Goal: Task Accomplishment & Management: Use online tool/utility

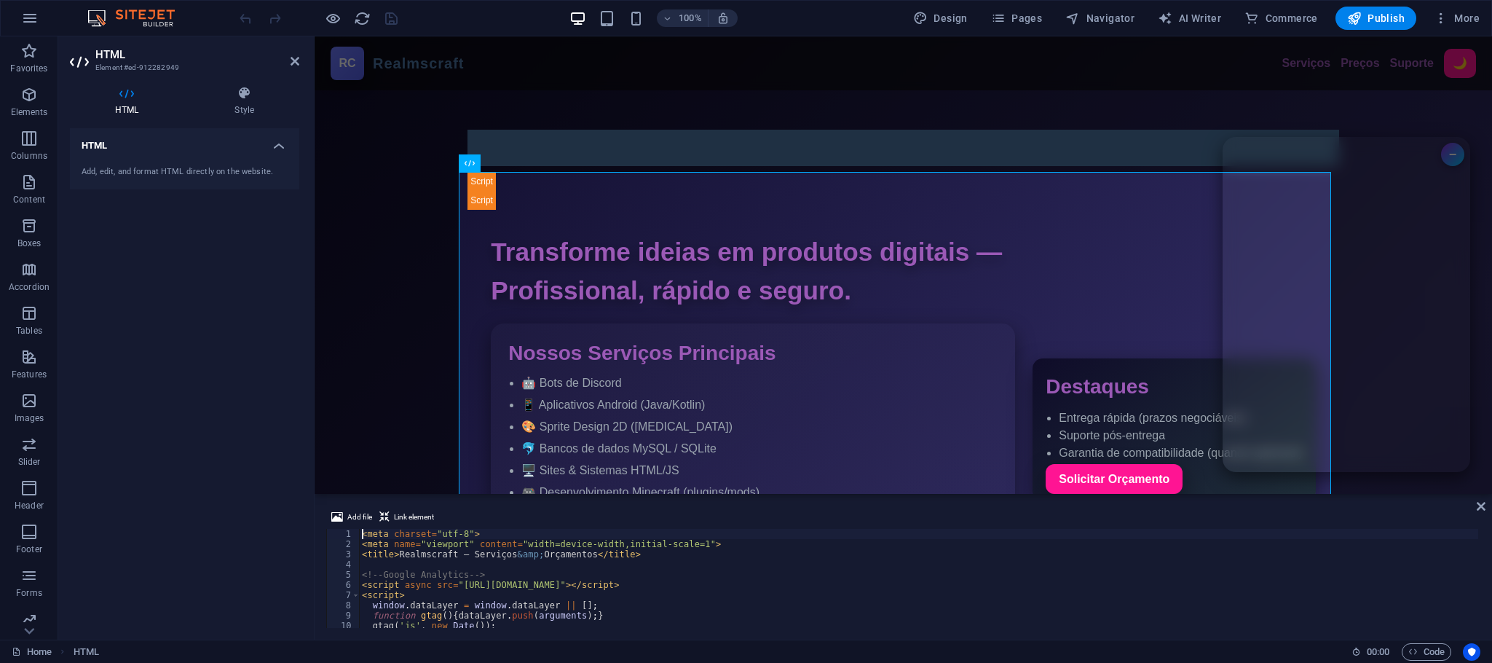
click at [606, 548] on div "< meta charset = "utf-8" > < meta name = "viewport" content = "width=device-wid…" at bounding box center [947, 587] width 1177 height 117
type textarea "<meta name="viewport" content="width=device-width,initial-scale=1">"
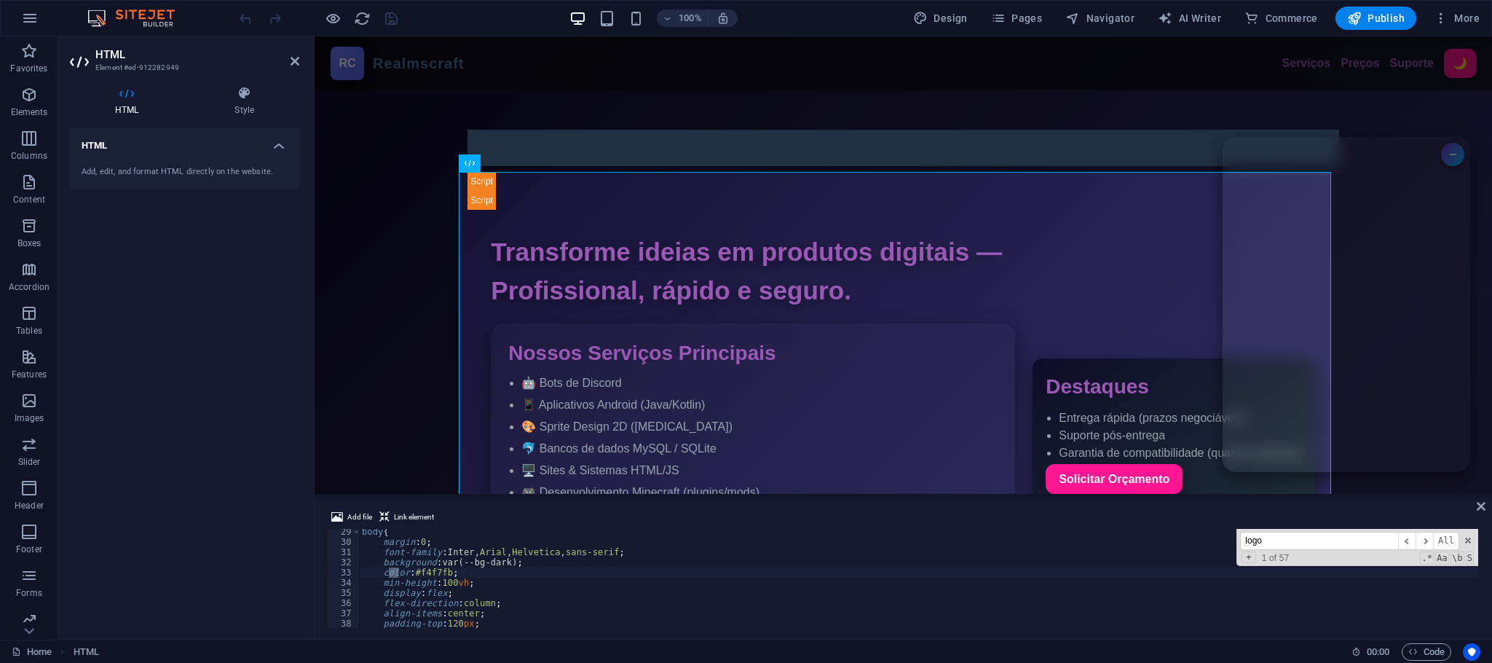
scroll to position [686, 0]
type input "logo"
click at [1428, 539] on span "​" at bounding box center [1423, 540] width 17 height 18
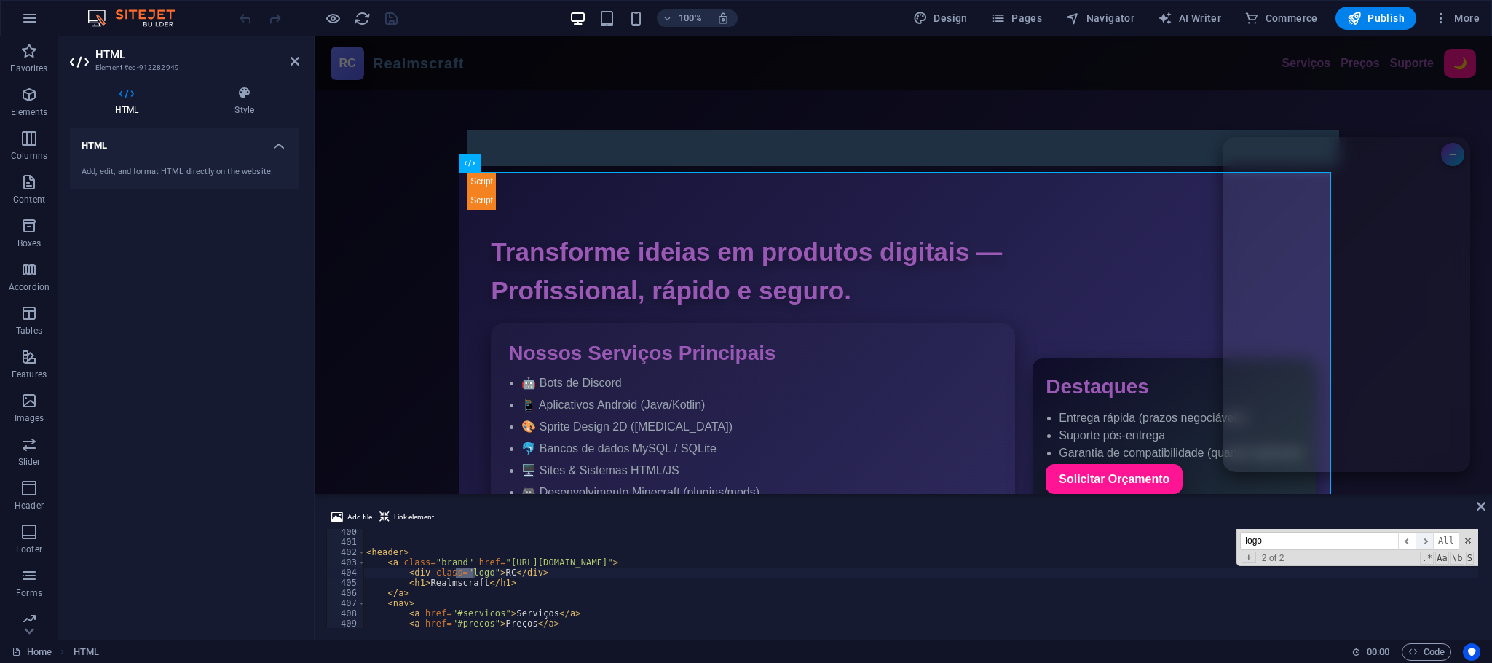
scroll to position [4069, 0]
type textarea "<nav>"
click at [622, 601] on div "< header > < a class = "brand" href = "[URL][DOMAIN_NAME]" > < div class = "log…" at bounding box center [951, 584] width 1177 height 117
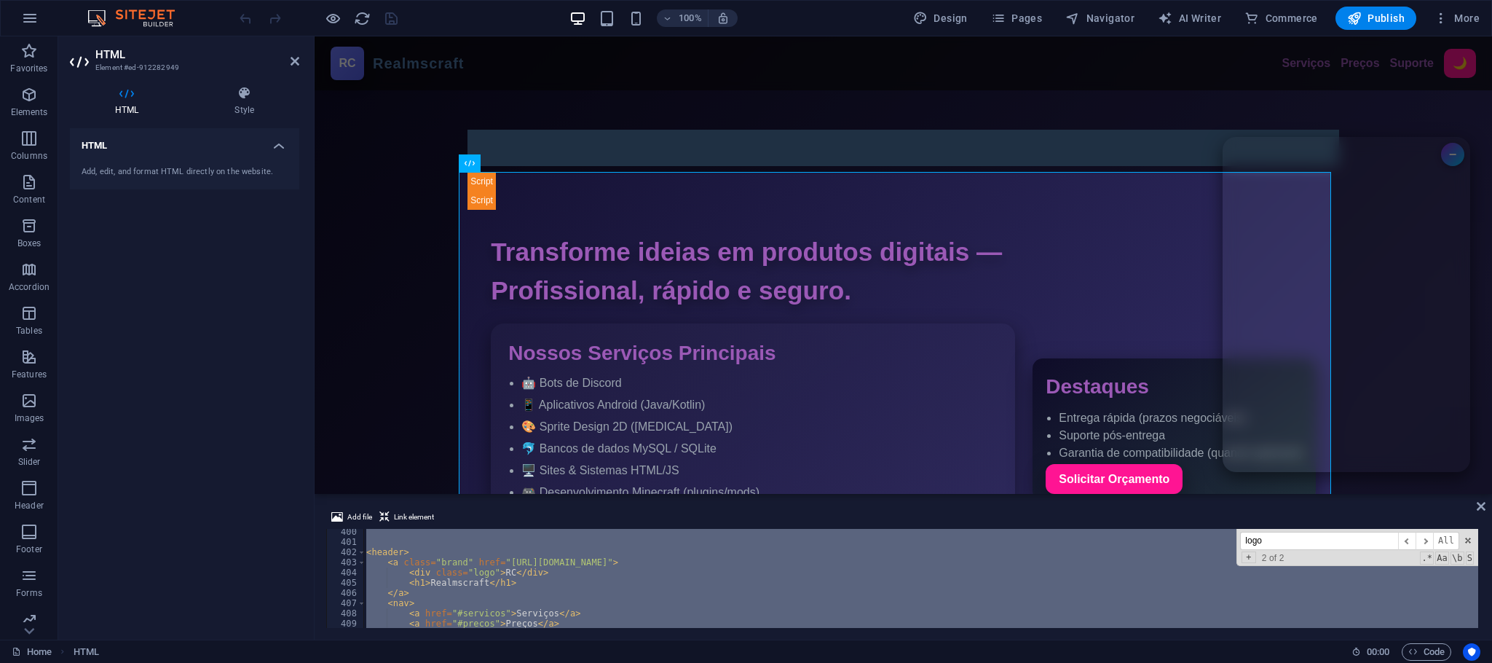
paste textarea
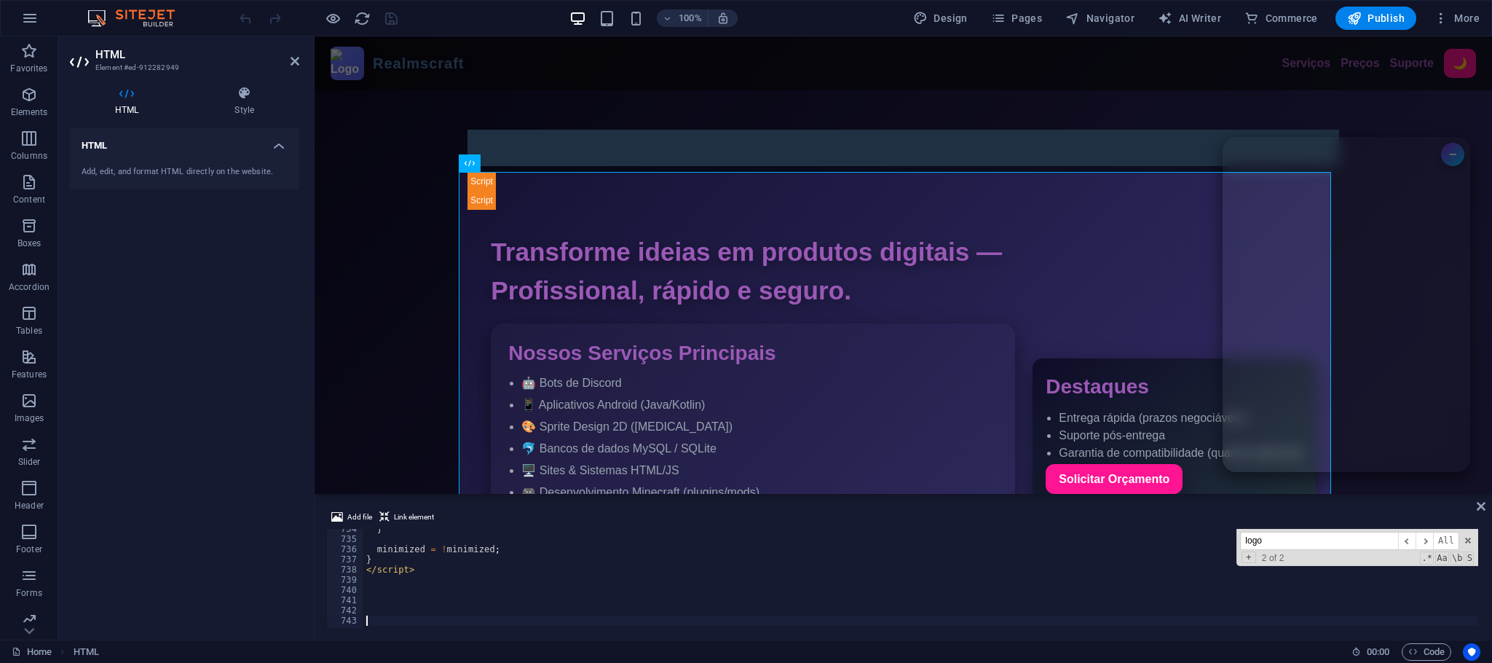
click at [1356, 20] on icon "button" at bounding box center [1354, 18] width 15 height 15
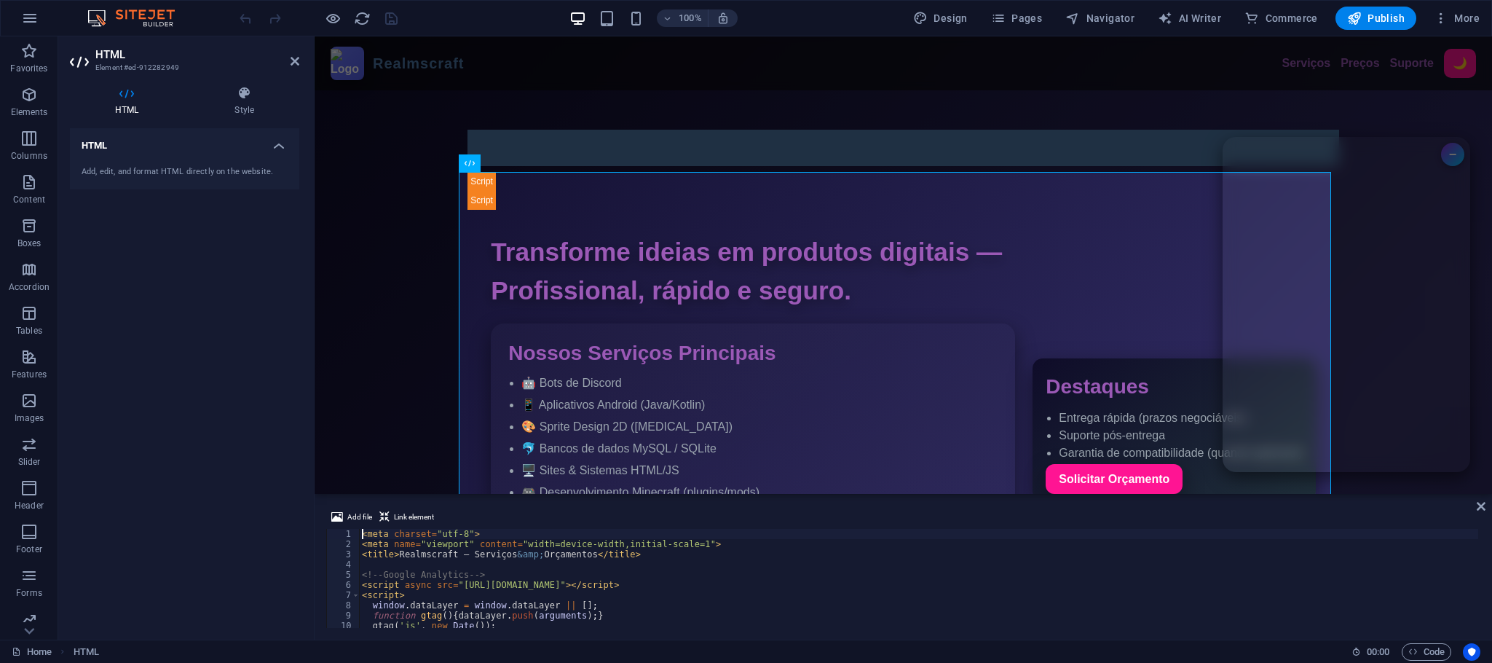
click at [502, 564] on div "< meta charset = "utf-8" > < meta name = "viewport" content = "width=device-wid…" at bounding box center [947, 587] width 1177 height 117
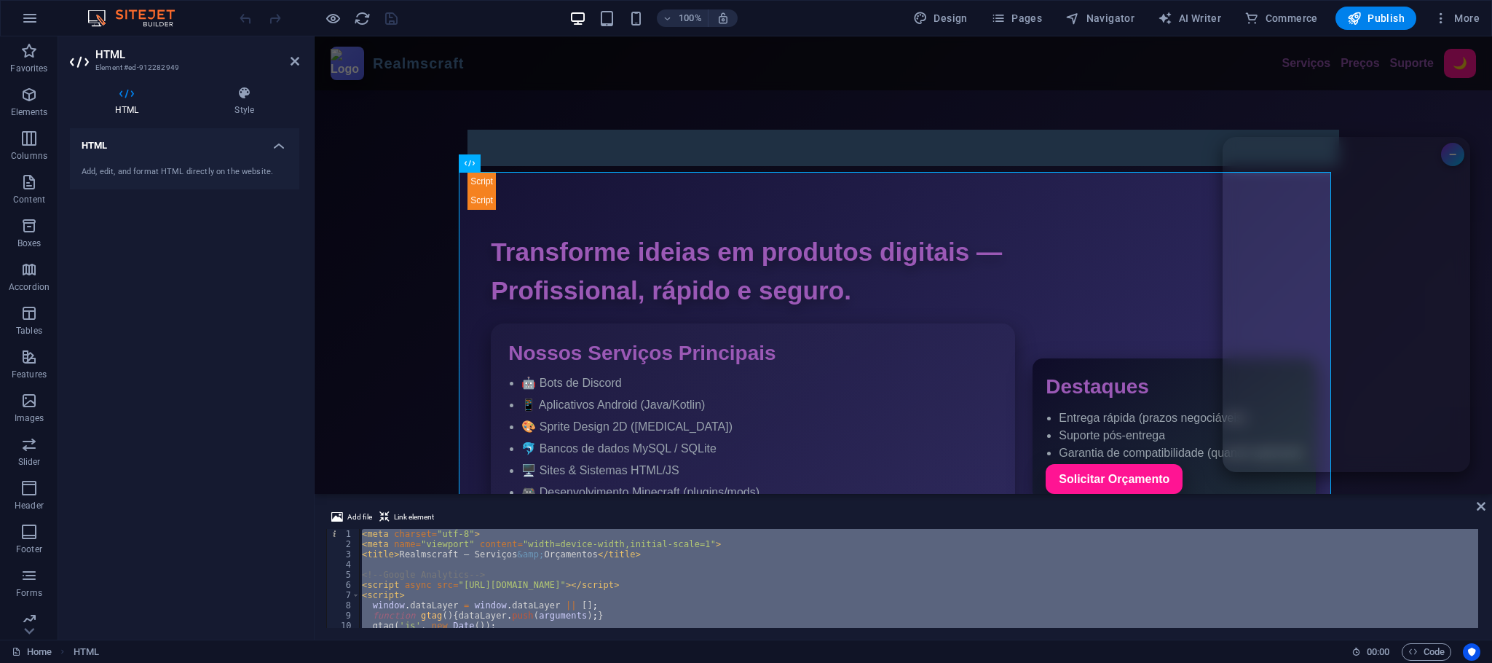
scroll to position [7771, 0]
